Goal: Task Accomplishment & Management: Use online tool/utility

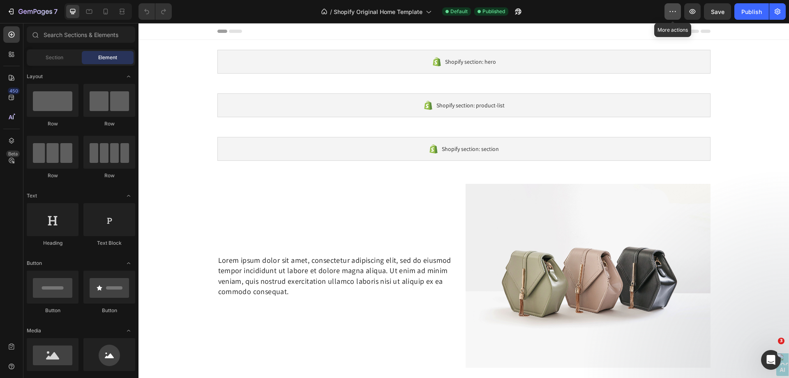
click at [671, 13] on icon "button" at bounding box center [673, 11] width 8 height 8
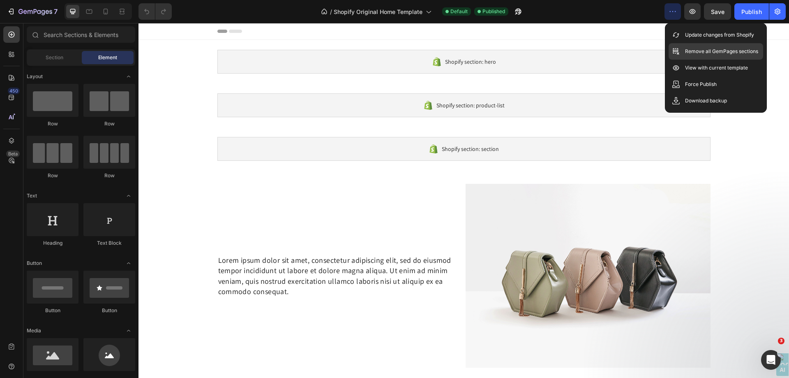
click at [700, 46] on div "Remove all GemPages sections" at bounding box center [716, 51] width 95 height 16
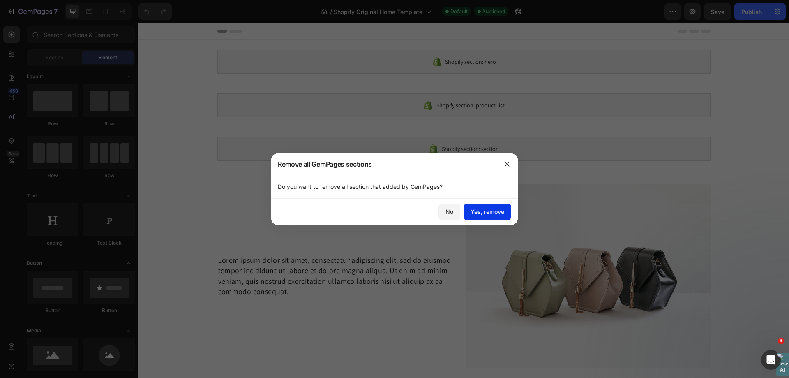
click at [501, 213] on div "Yes, remove" at bounding box center [488, 211] width 34 height 9
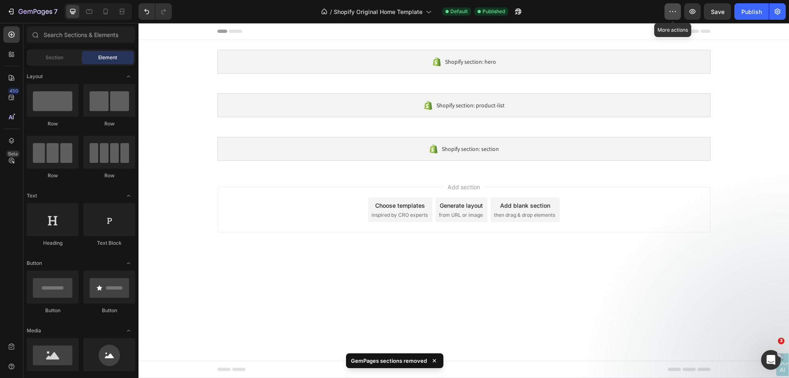
click at [673, 14] on icon "button" at bounding box center [673, 11] width 8 height 8
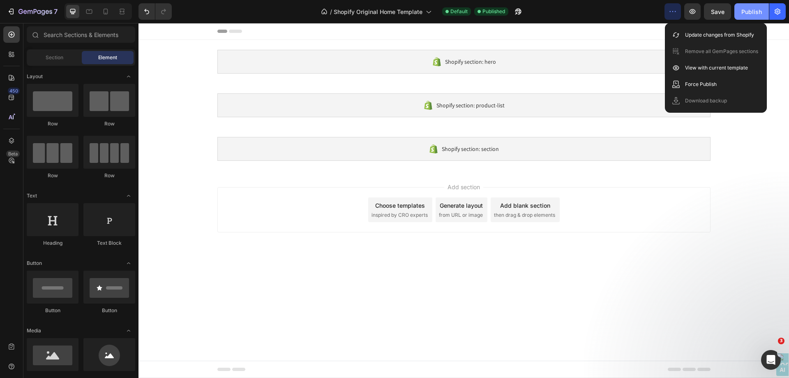
click at [753, 10] on div "Publish" at bounding box center [752, 11] width 21 height 9
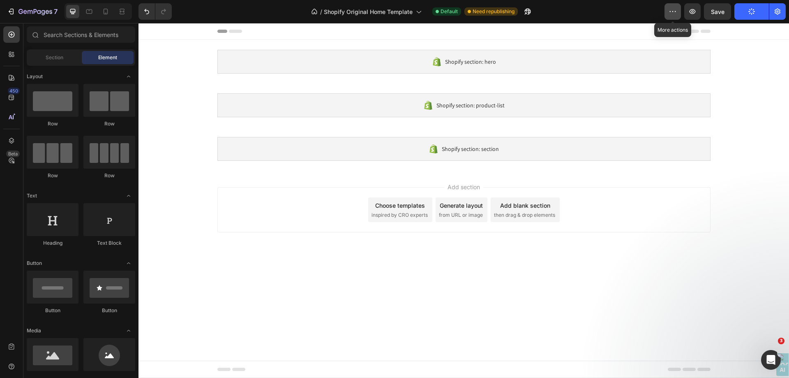
click at [676, 14] on icon "button" at bounding box center [673, 11] width 8 height 8
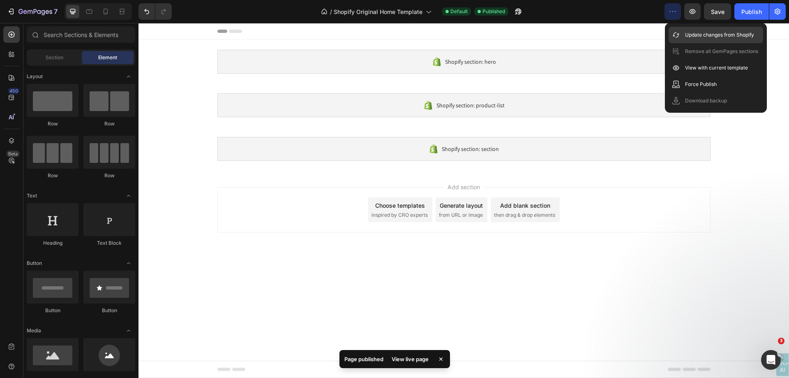
click at [678, 32] on icon at bounding box center [676, 35] width 8 height 8
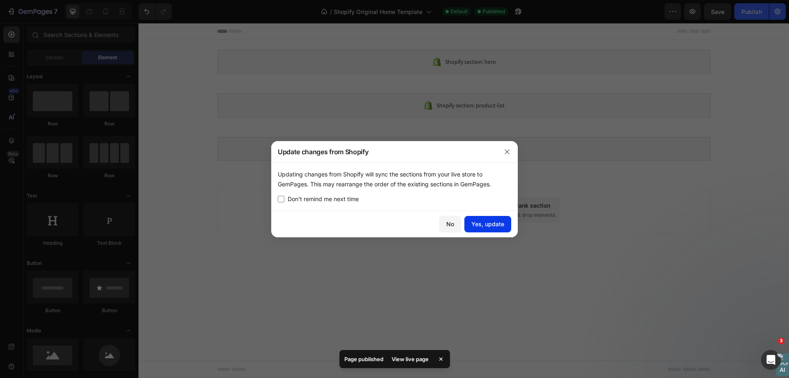
click at [504, 225] on div "Yes, update" at bounding box center [487, 224] width 33 height 9
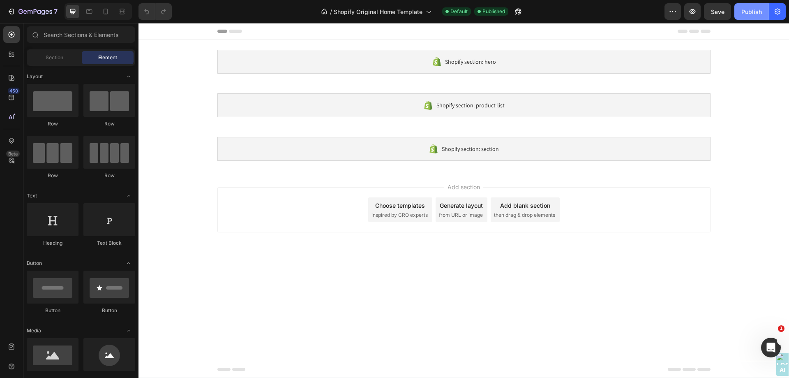
click at [754, 12] on div "Publish" at bounding box center [752, 11] width 21 height 9
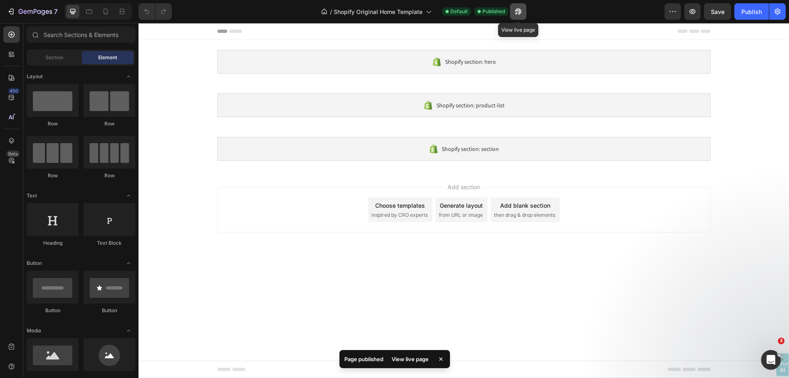
click at [515, 12] on icon "button" at bounding box center [518, 11] width 8 height 8
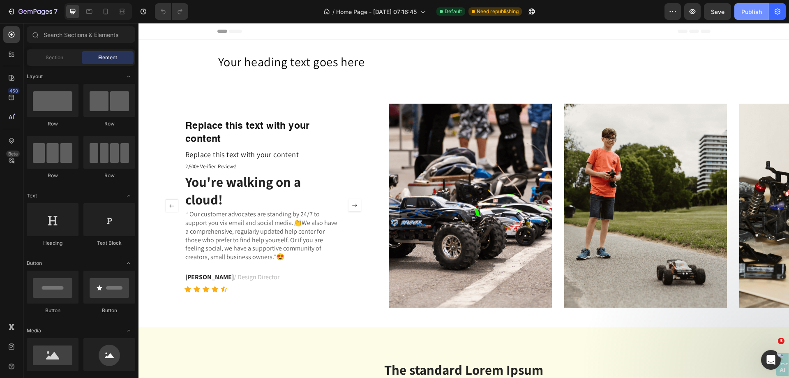
click at [739, 12] on button "Publish" at bounding box center [752, 11] width 35 height 16
